Goal: Information Seeking & Learning: Learn about a topic

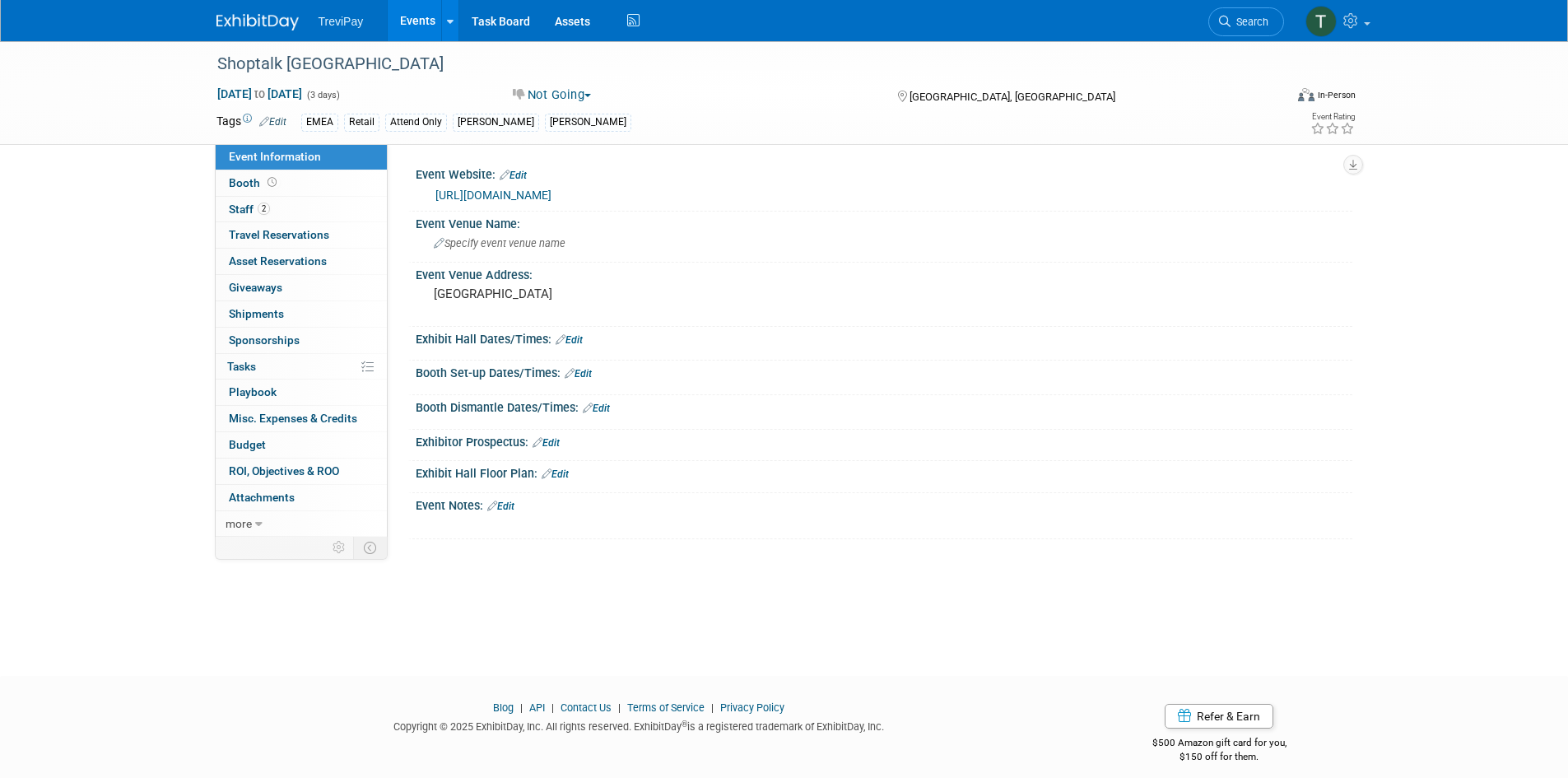
click at [400, 20] on link "Events" at bounding box center [417, 21] width 60 height 41
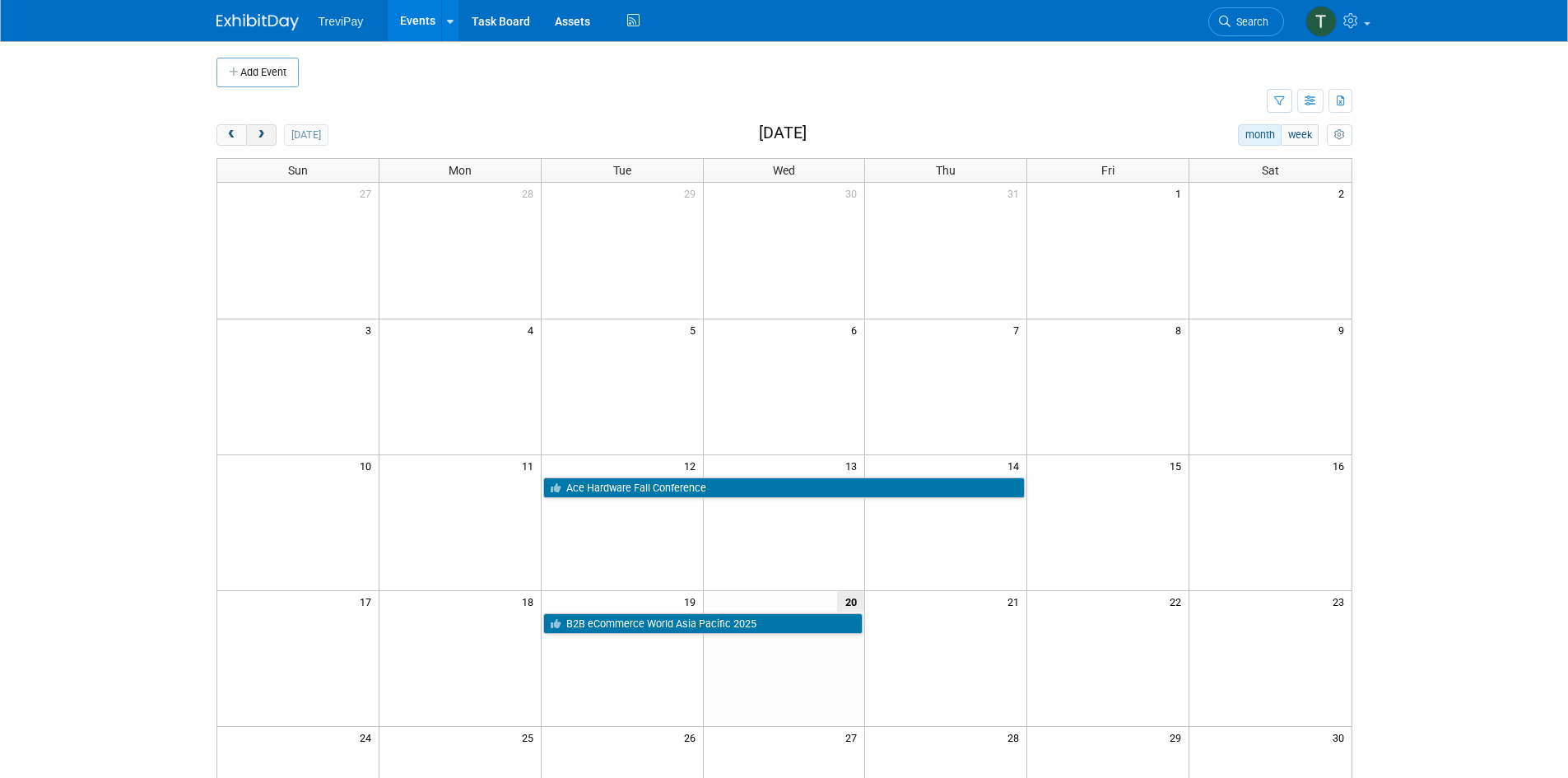
click at [256, 133] on span "next" at bounding box center [261, 135] width 13 height 11
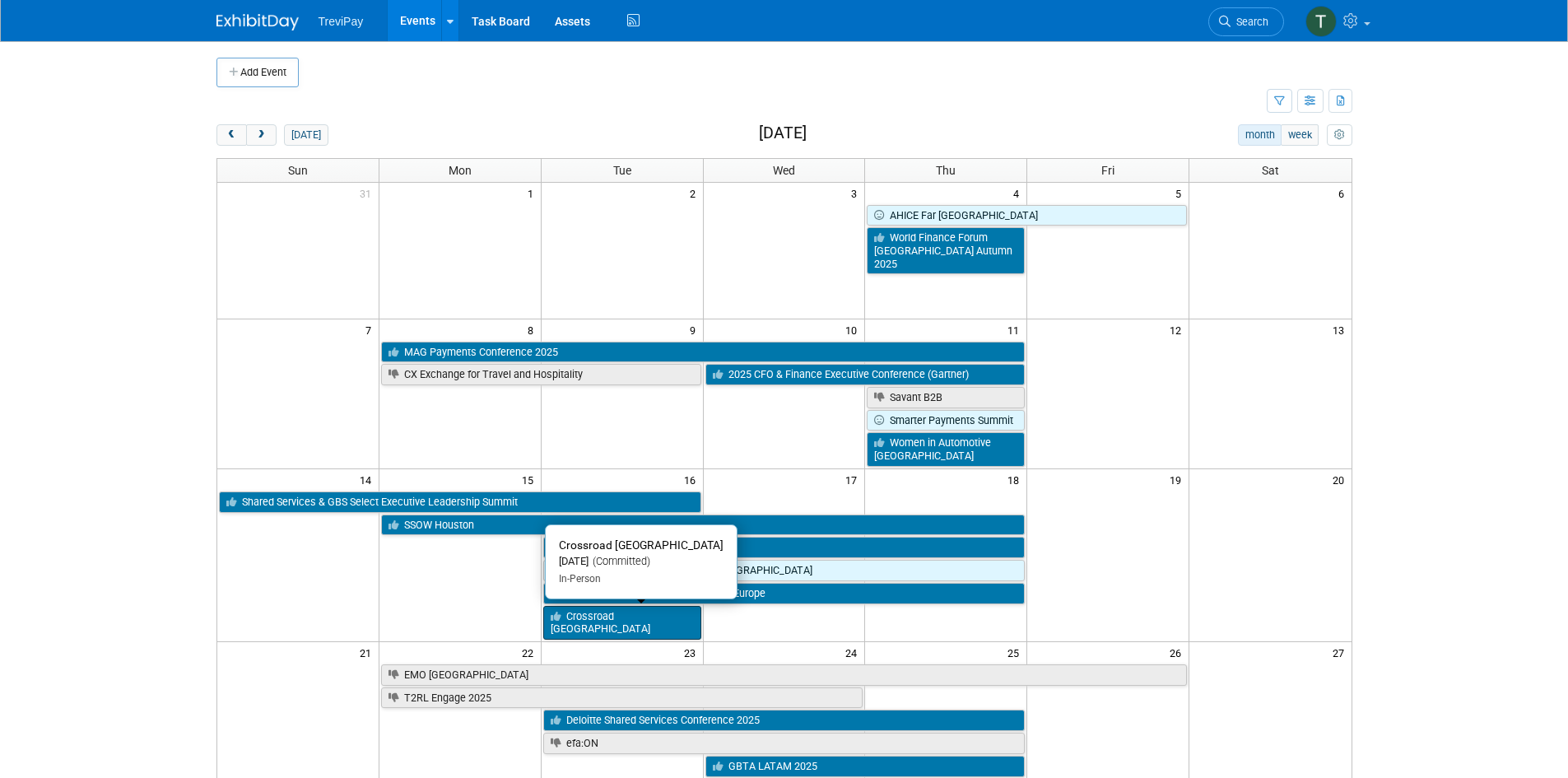
click at [601, 627] on link "Crossroad [GEOGRAPHIC_DATA]" at bounding box center [623, 623] width 158 height 34
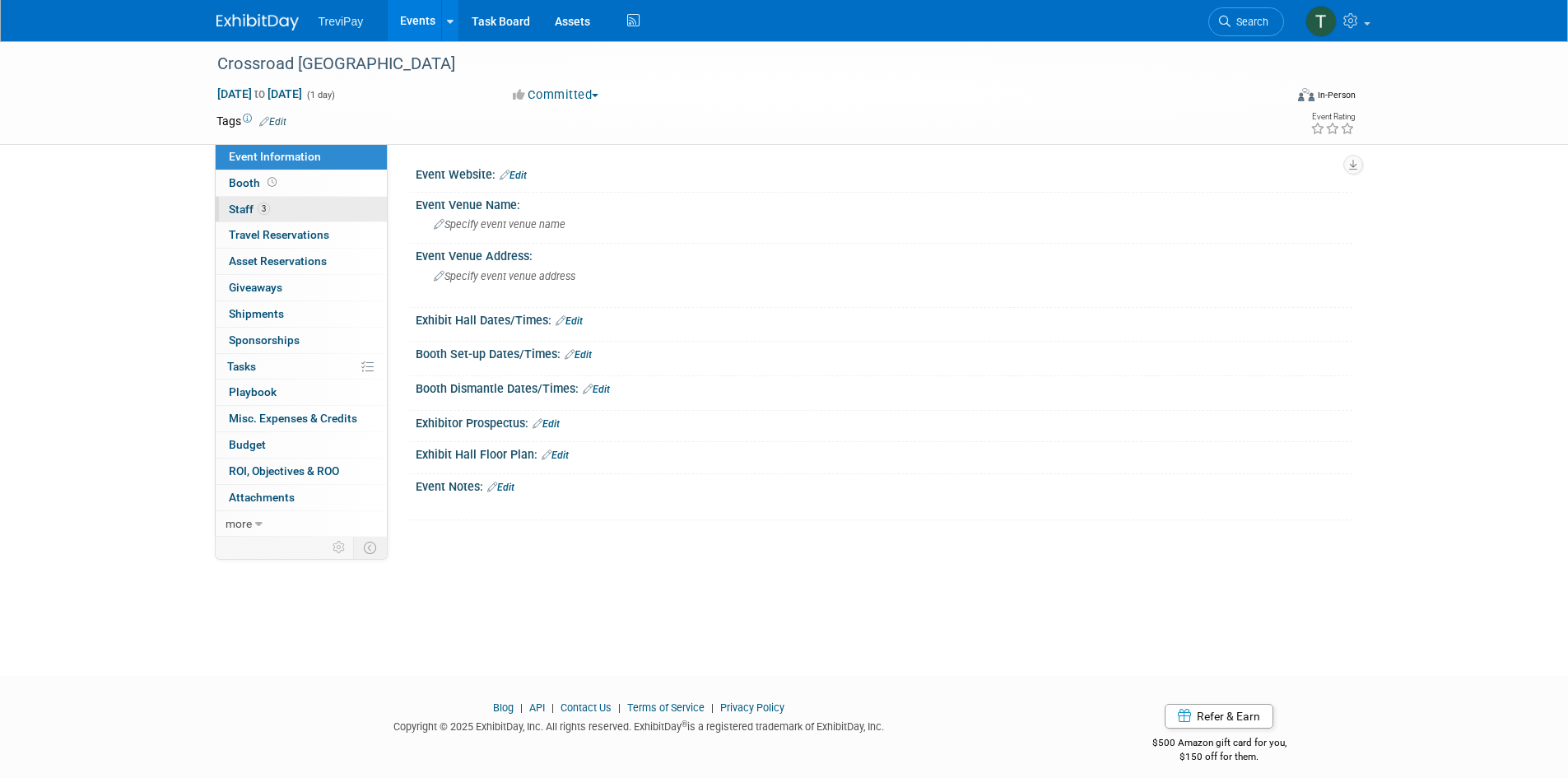
click at [261, 202] on span "3" at bounding box center [263, 208] width 13 height 13
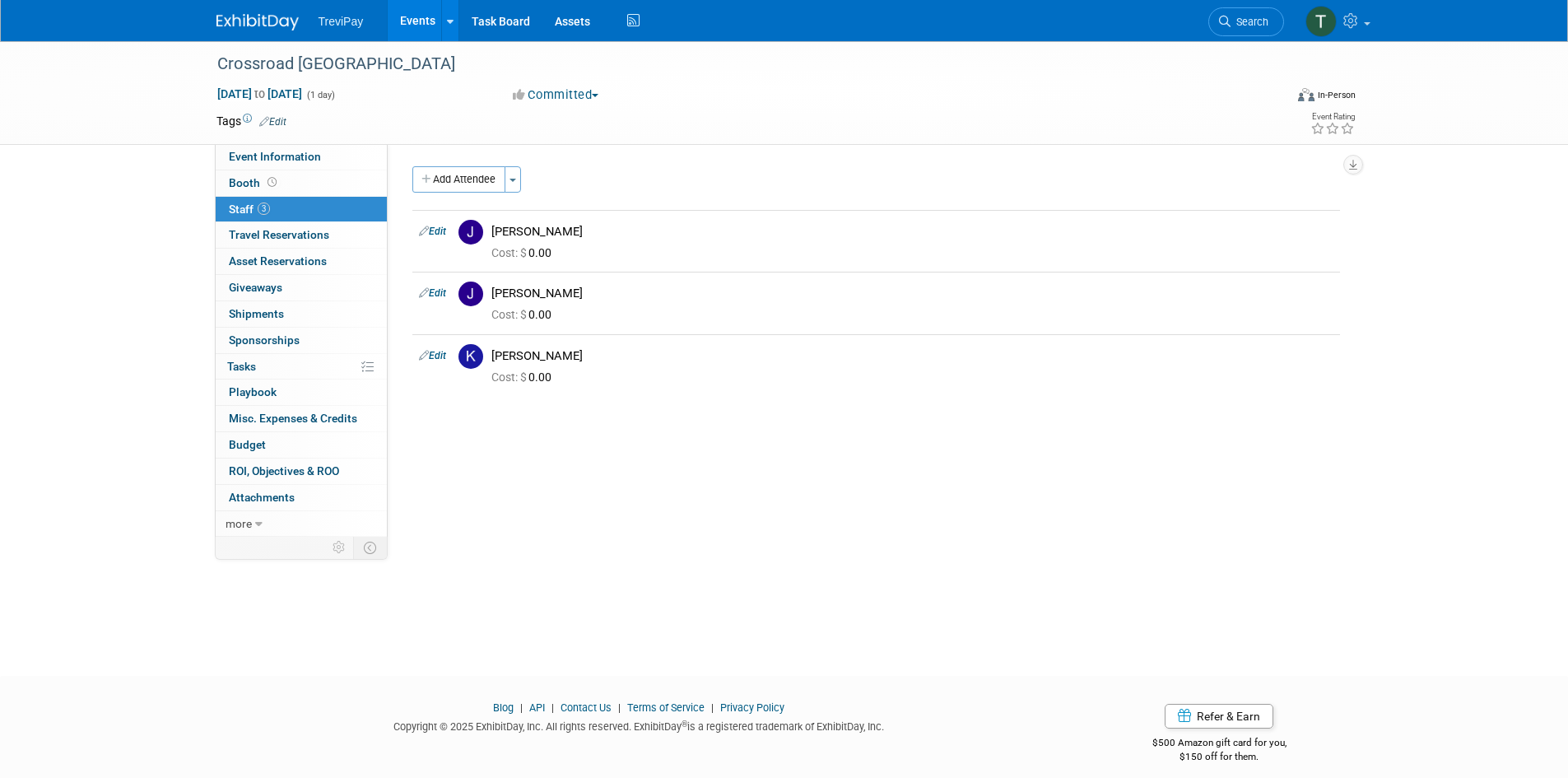
click at [424, 5] on link "Events" at bounding box center [417, 21] width 60 height 41
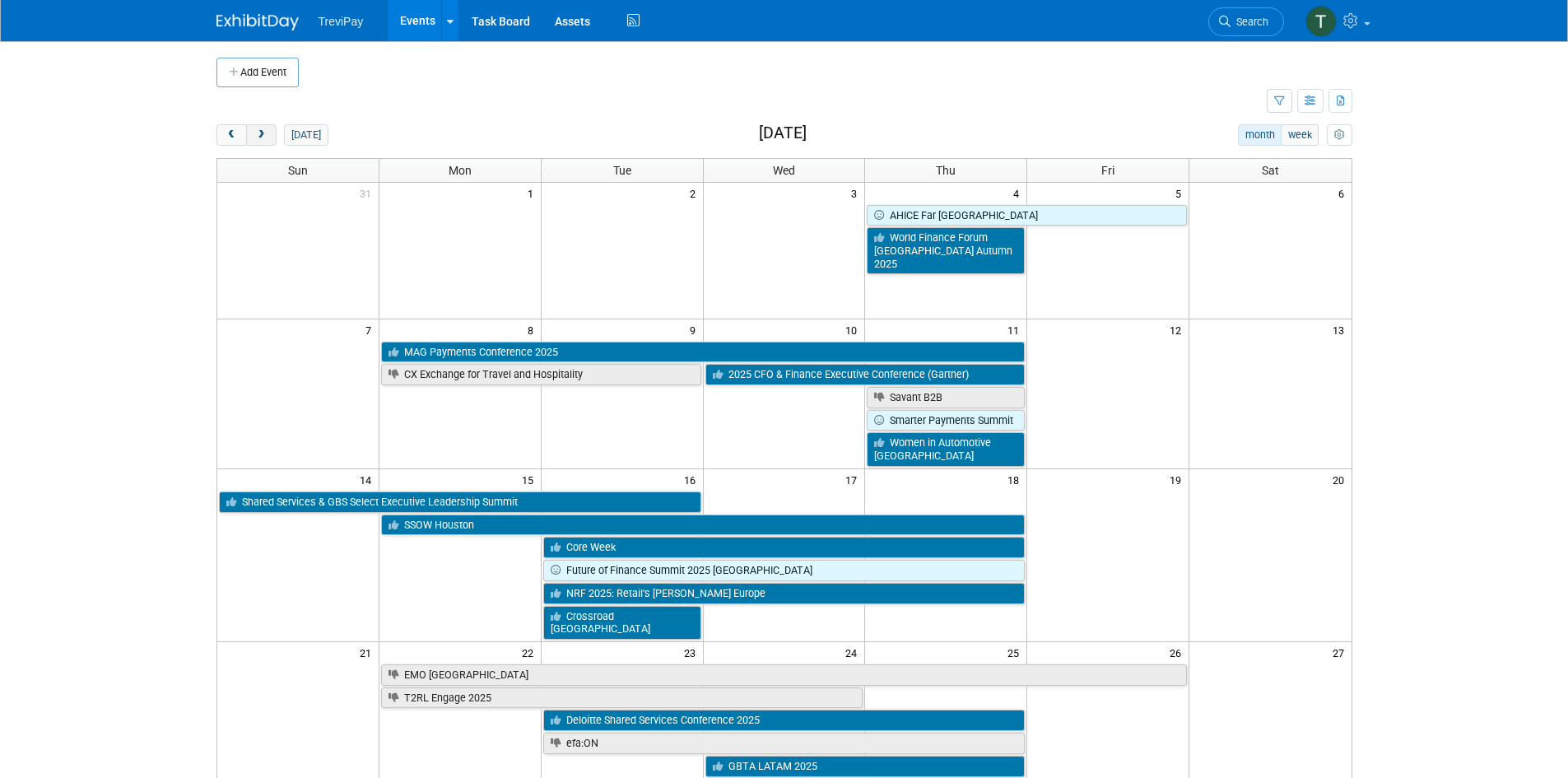
click at [273, 136] on button "next" at bounding box center [261, 135] width 31 height 22
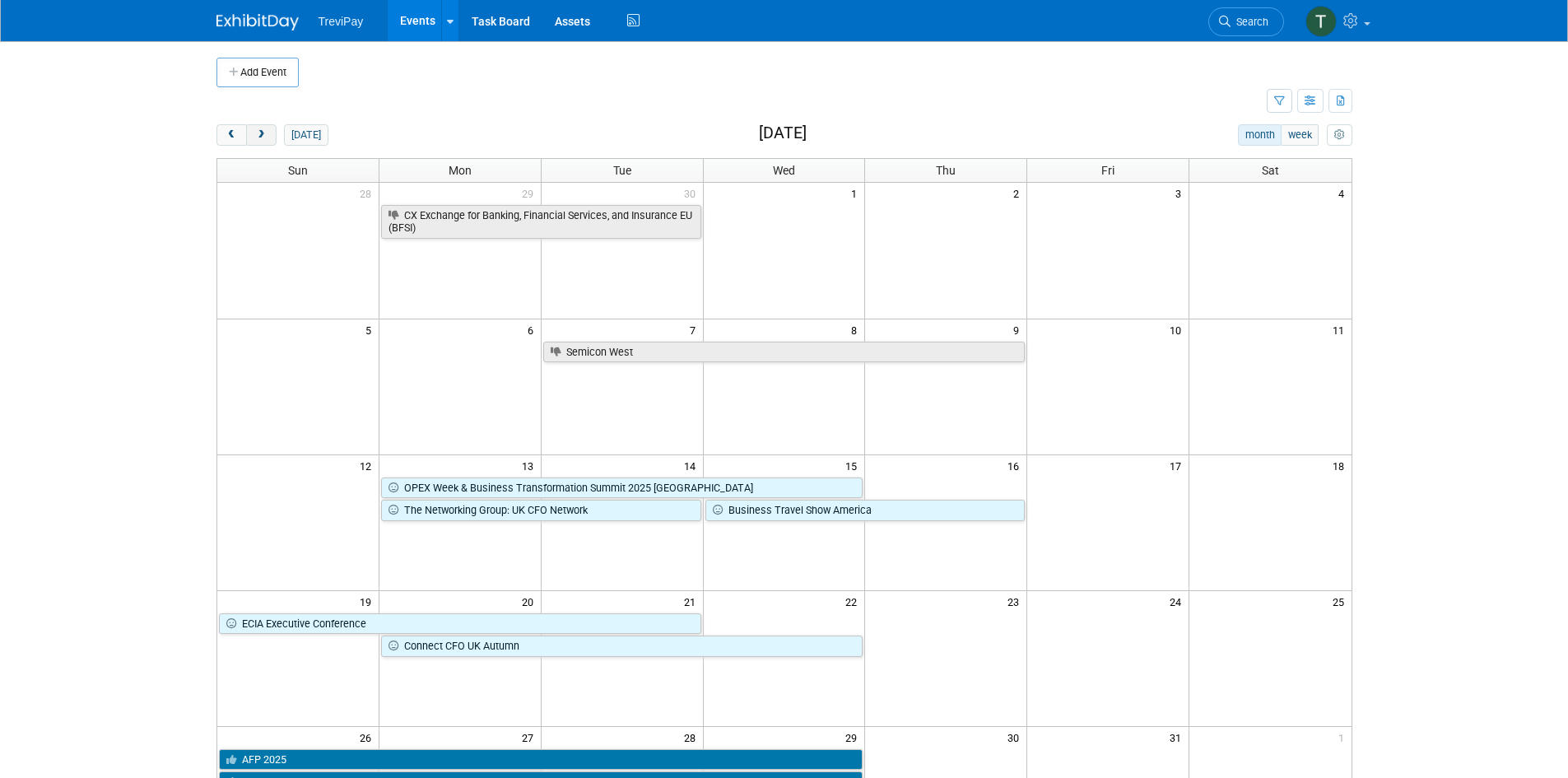
click at [264, 140] on span "next" at bounding box center [261, 135] width 13 height 11
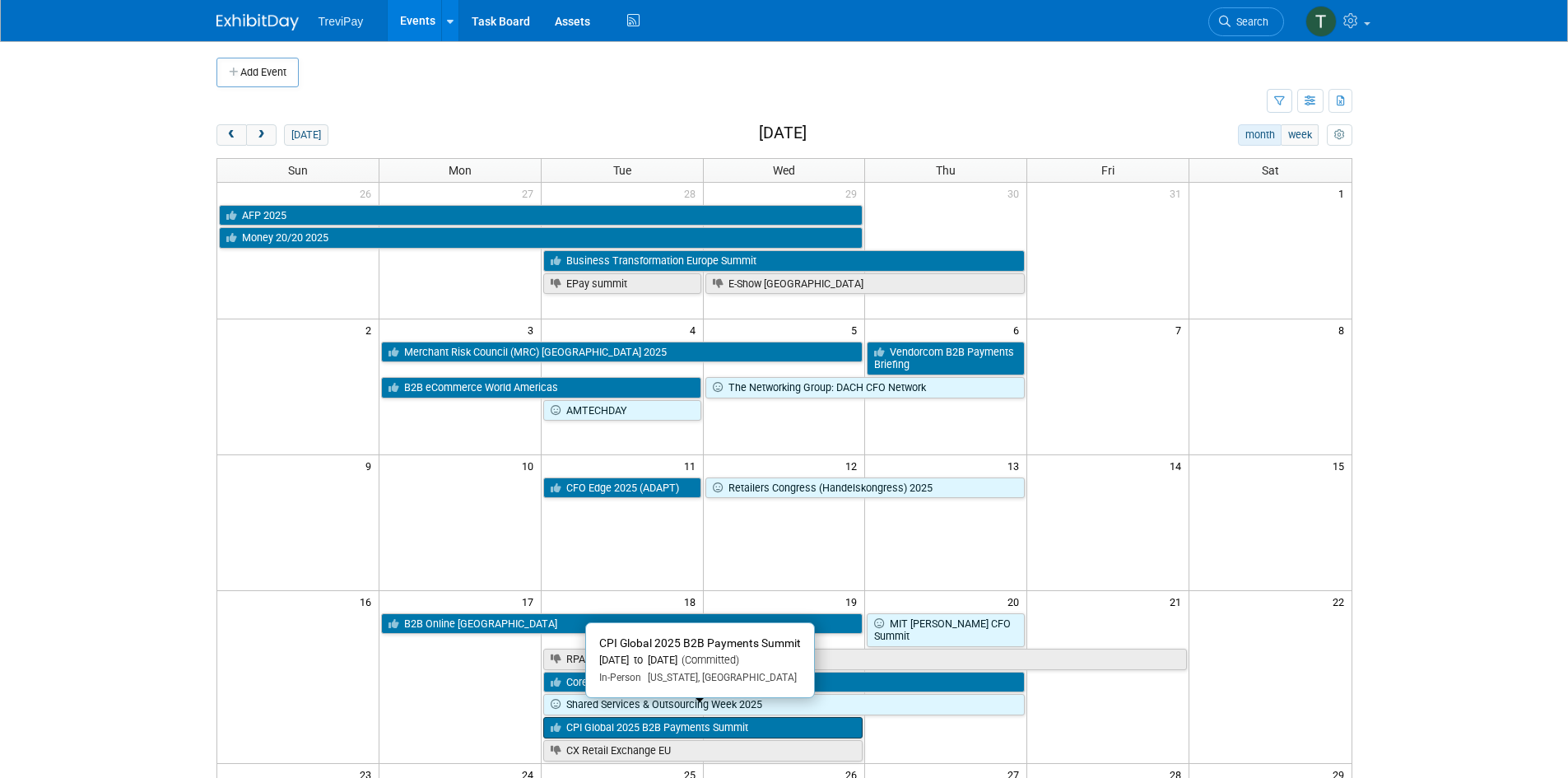
click at [659, 718] on link "CPI Global 2025 B2B Payments Summit" at bounding box center [704, 729] width 320 height 22
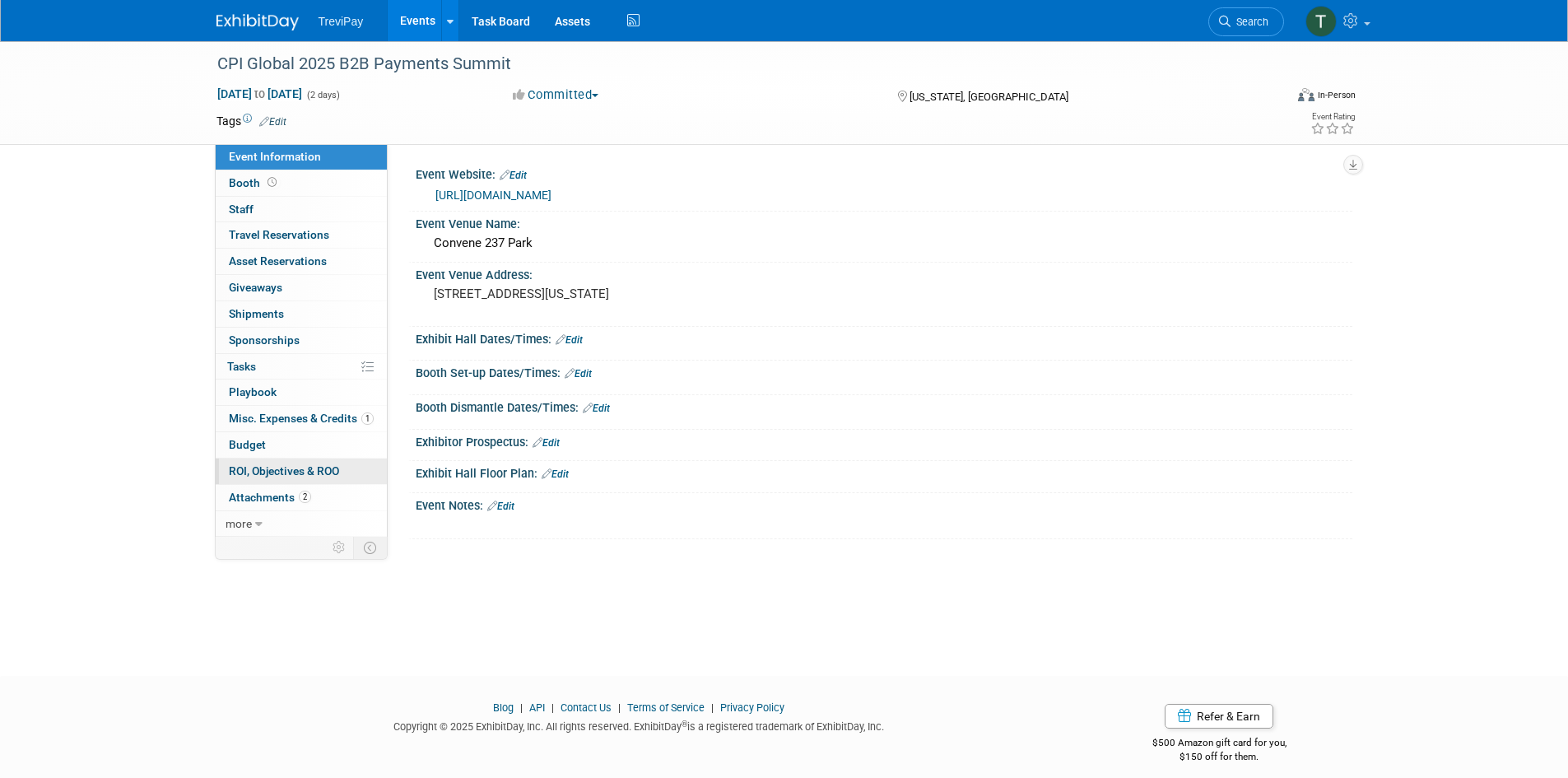
click at [259, 484] on link "0 ROI, Objectives & ROO 0" at bounding box center [301, 472] width 171 height 26
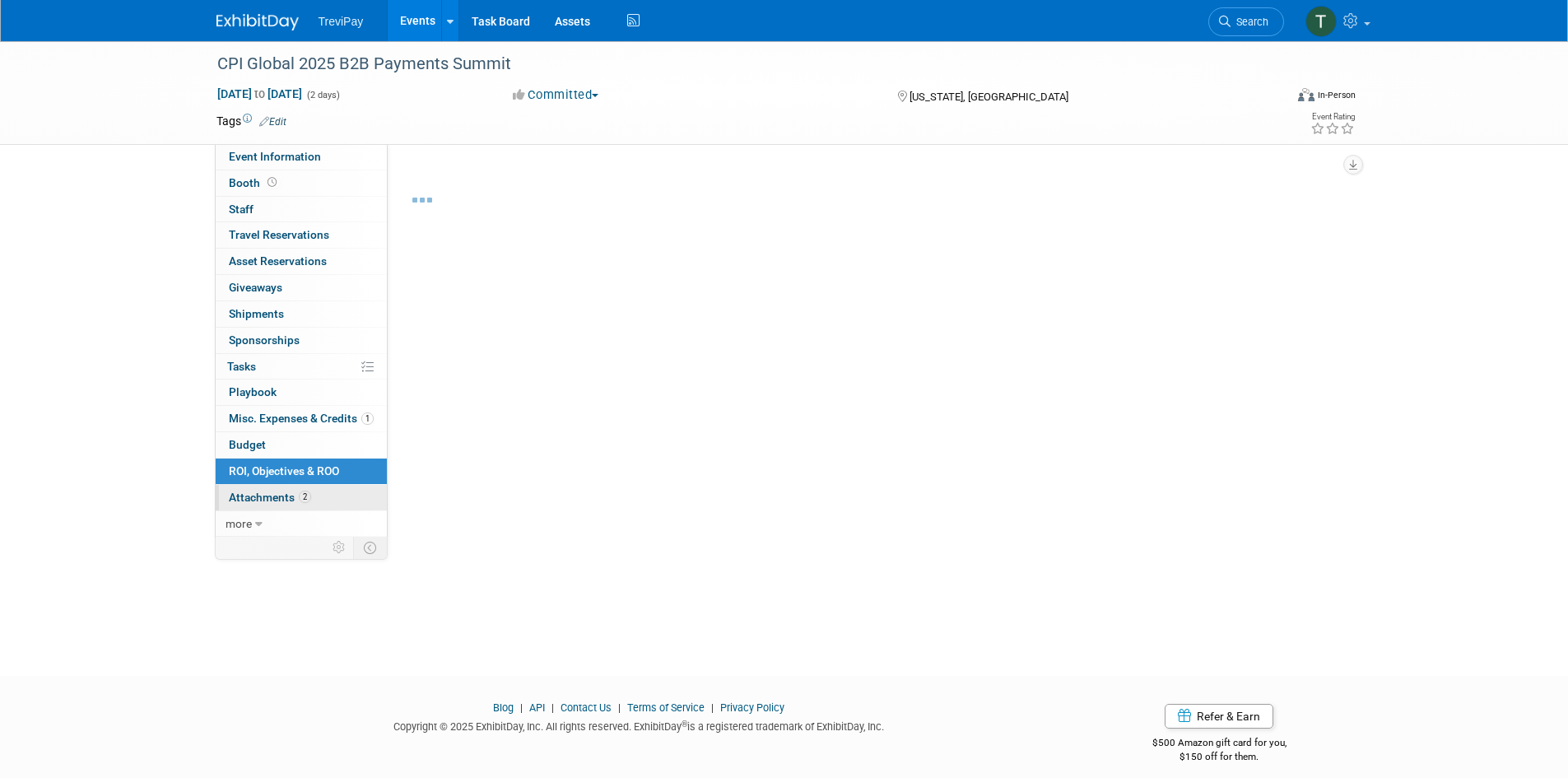
click at [261, 504] on span "Attachments 2" at bounding box center [269, 497] width 82 height 13
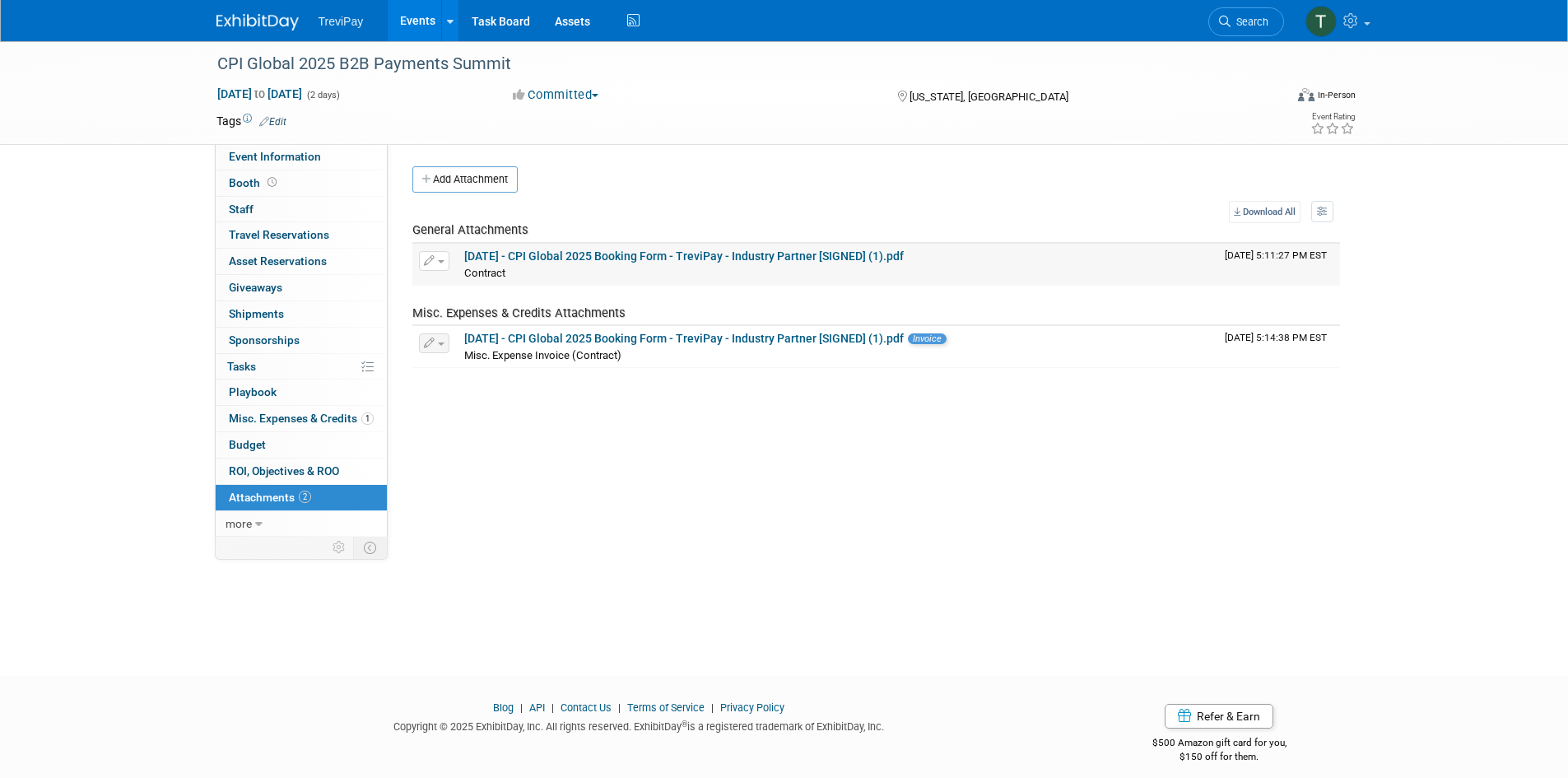
click at [636, 254] on link "[DATE] - CPI Global 2025 Booking Form - TreviPay - Industry Partner [SIGNED] (1…" at bounding box center [683, 256] width 439 height 13
